Goal: Task Accomplishment & Management: Use online tool/utility

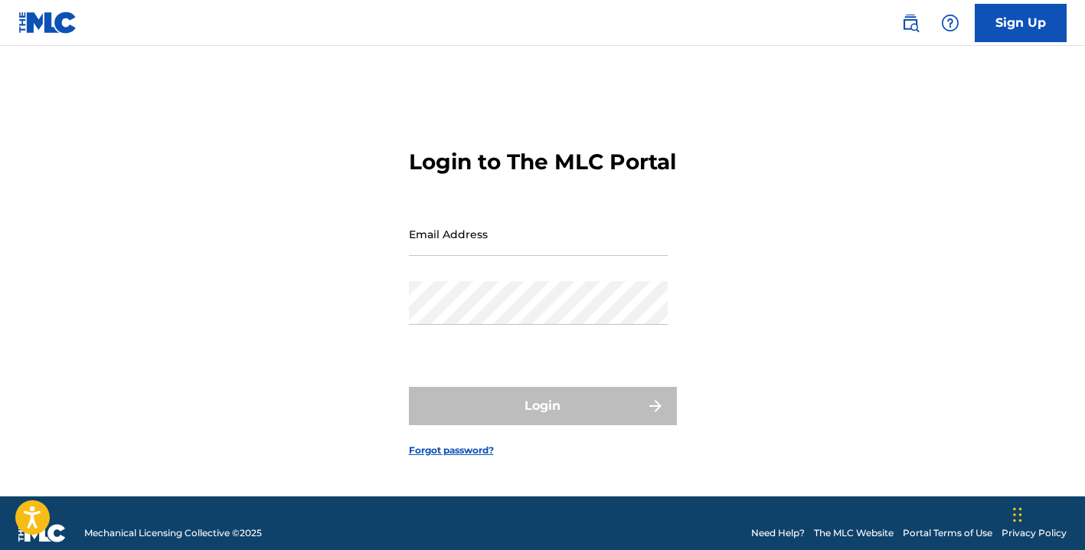
click at [542, 281] on div "Email Address" at bounding box center [538, 246] width 259 height 69
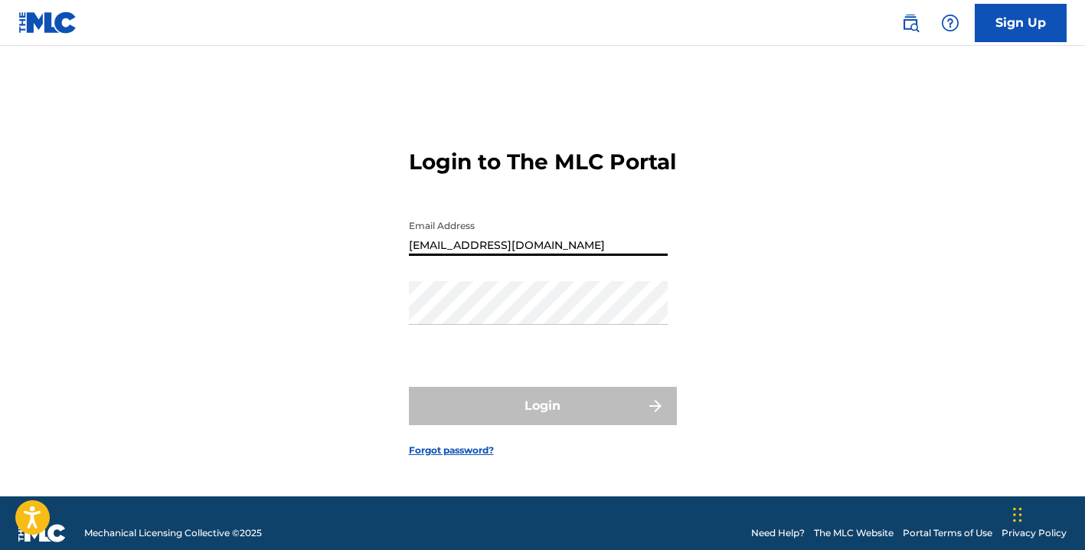
type input "[EMAIL_ADDRESS][DOMAIN_NAME]"
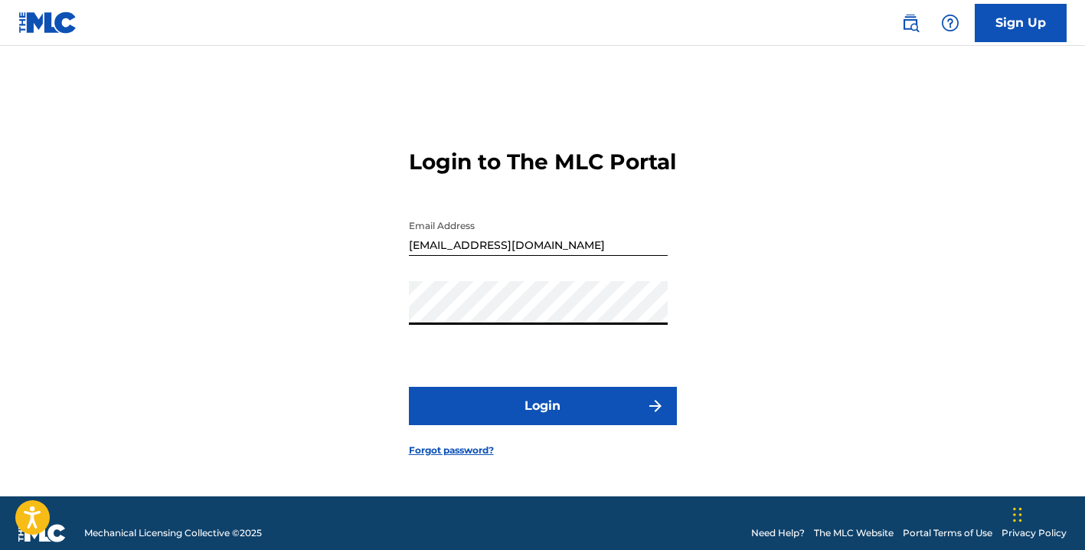
click at [542, 419] on button "Login" at bounding box center [543, 406] width 268 height 38
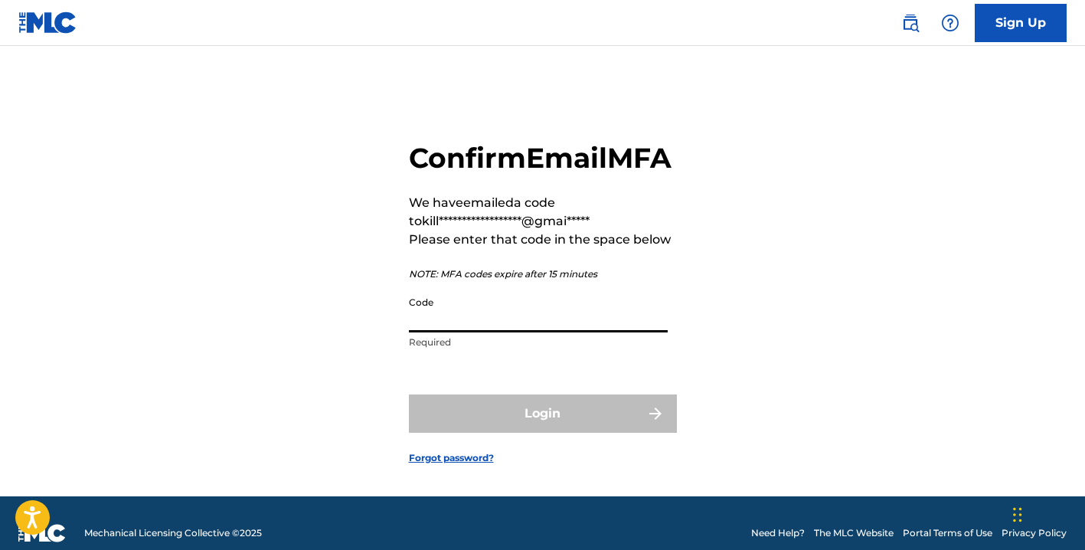
click at [443, 332] on input "Code" at bounding box center [538, 311] width 259 height 44
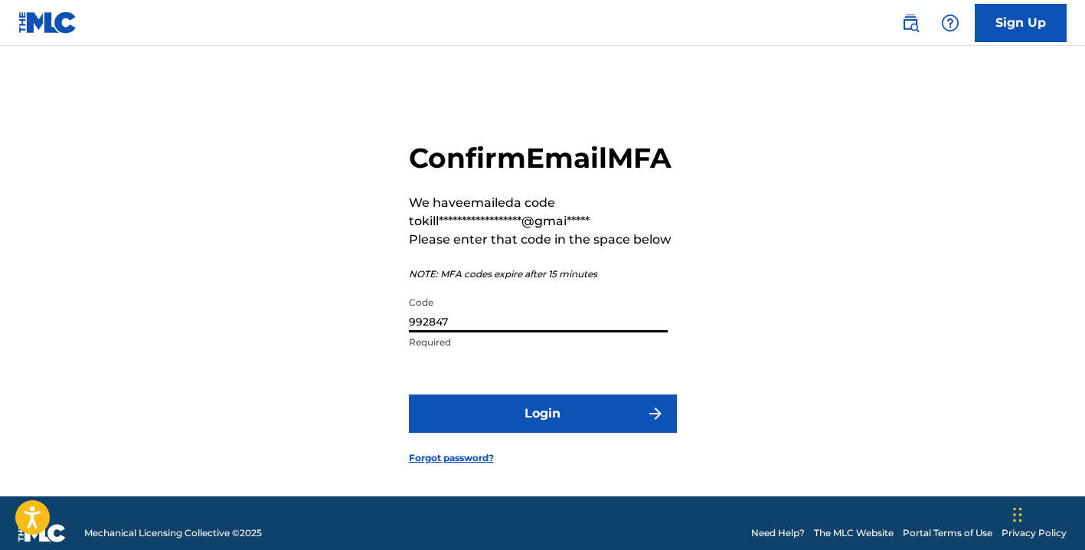
type input "992847"
click at [542, 433] on button "Login" at bounding box center [543, 413] width 268 height 38
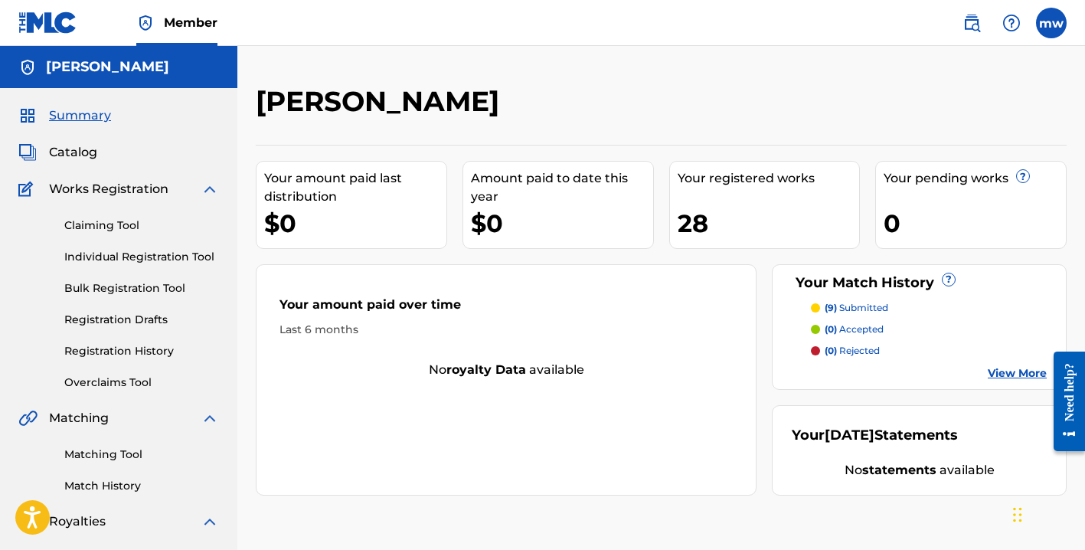
click at [849, 307] on p "(9) submitted" at bounding box center [857, 308] width 64 height 14
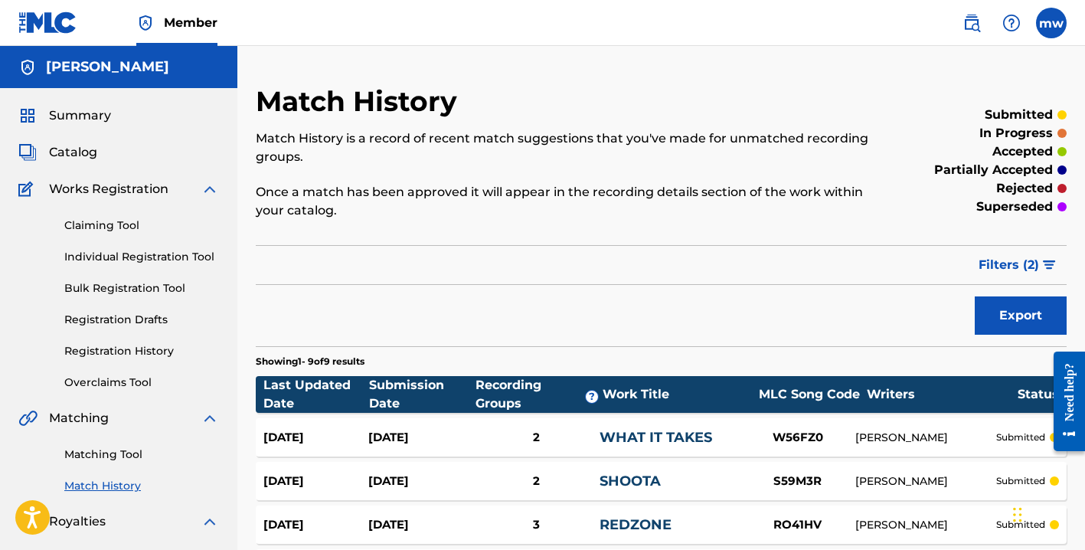
click at [101, 222] on link "Claiming Tool" at bounding box center [141, 225] width 155 height 16
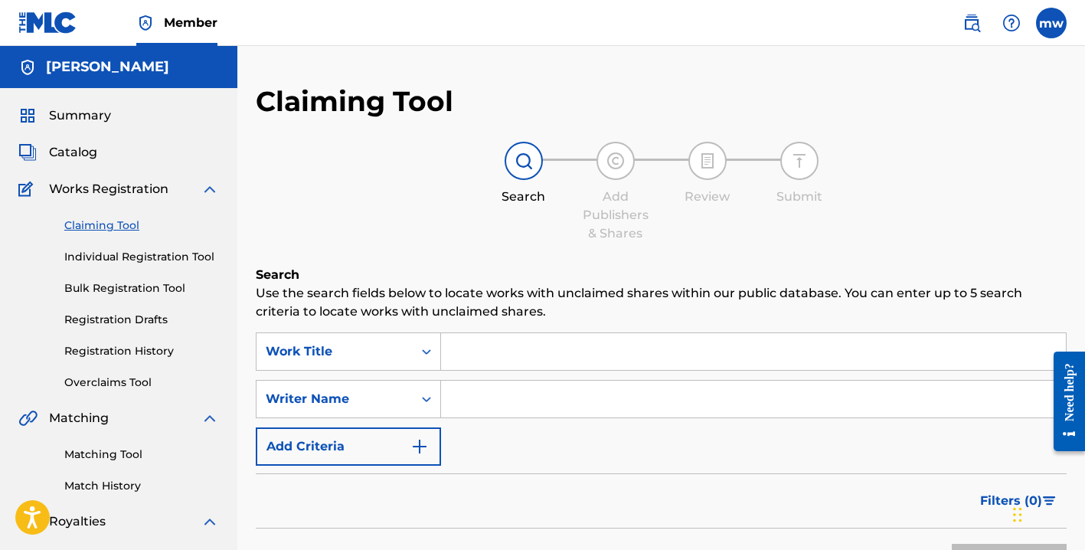
click at [74, 152] on span "Catalog" at bounding box center [73, 152] width 48 height 18
